Goal: Transaction & Acquisition: Purchase product/service

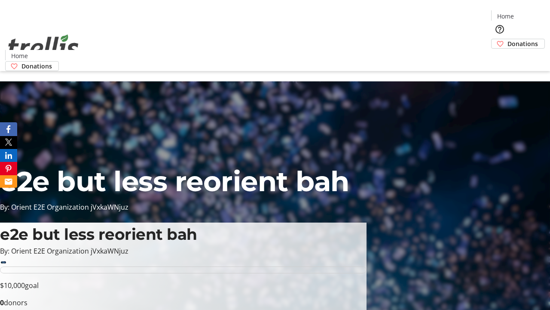
click at [508, 39] on span "Donations" at bounding box center [523, 43] width 31 height 9
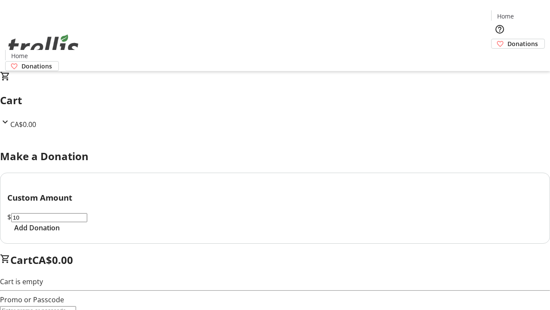
click at [60, 233] on span "Add Donation" at bounding box center [37, 227] width 46 height 10
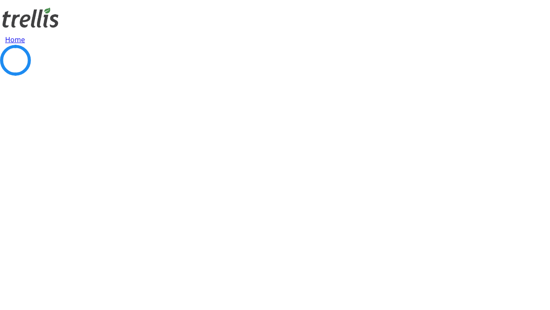
select select "CA"
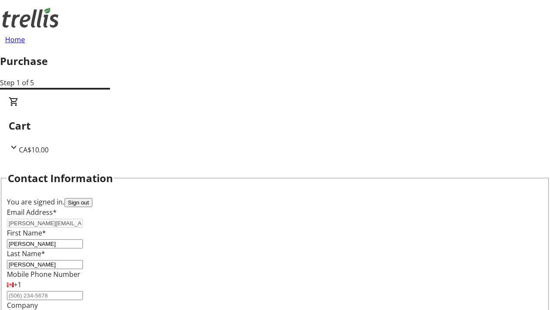
type input "[STREET_ADDRESS][PERSON_NAME]"
type input "Kelowna"
select select "BC"
type input "Kelowna"
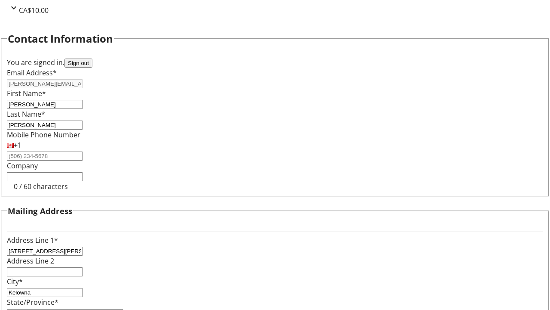
type input "V1Y 0C2"
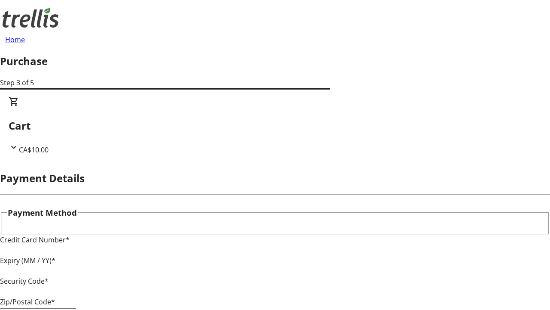
type input "V1Y 0C2"
